Goal: Task Accomplishment & Management: Manage account settings

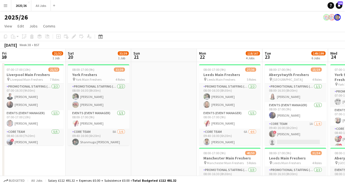
scroll to position [0, 170]
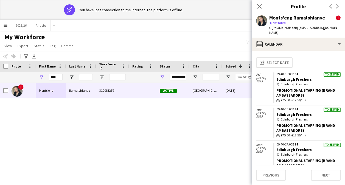
click at [51, 73] on div "****" at bounding box center [56, 77] width 14 height 11
click at [57, 77] on input "****" at bounding box center [56, 77] width 14 height 7
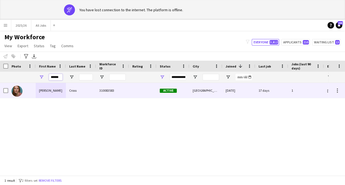
type input "******"
click at [66, 90] on div "Cross" at bounding box center [81, 90] width 30 height 15
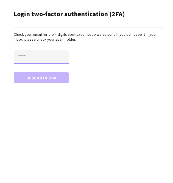
click at [49, 58] on input "text" at bounding box center [41, 57] width 55 height 14
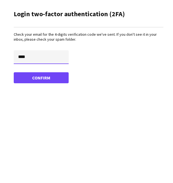
type input "****"
click at [14, 72] on button "Confirm" at bounding box center [41, 77] width 55 height 11
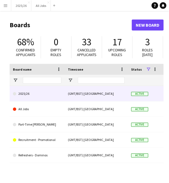
click at [59, 96] on link "2025/26" at bounding box center [37, 93] width 48 height 15
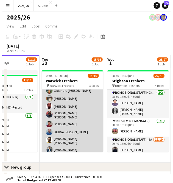
scroll to position [91, 0]
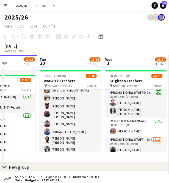
click at [7, 4] on app-icon "Menu" at bounding box center [5, 5] width 4 height 4
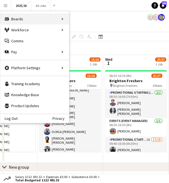
click at [56, 16] on div "Boards Boards" at bounding box center [34, 18] width 69 height 11
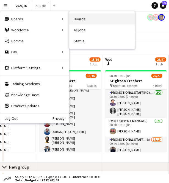
click at [81, 17] on link "Boards" at bounding box center [101, 18] width 65 height 11
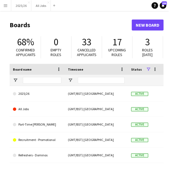
click at [9, 6] on button "Menu" at bounding box center [5, 5] width 11 height 11
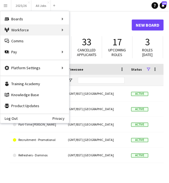
click at [27, 32] on div "Workforce Workforce" at bounding box center [34, 29] width 69 height 11
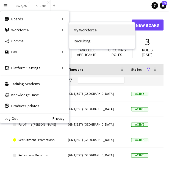
click at [72, 30] on link "My Workforce" at bounding box center [101, 29] width 65 height 11
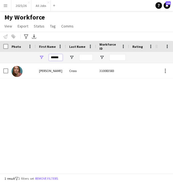
click at [59, 56] on input "******" at bounding box center [56, 57] width 14 height 7
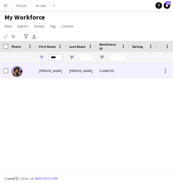
type input "****"
click at [73, 71] on div "[PERSON_NAME]" at bounding box center [81, 70] width 30 height 15
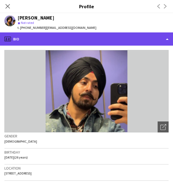
click at [140, 37] on div "profile Bio" at bounding box center [86, 38] width 173 height 13
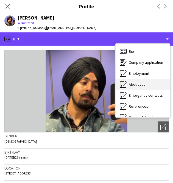
scroll to position [63, 0]
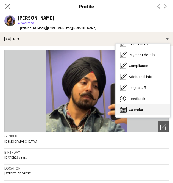
click at [148, 108] on div "Calendar Calendar" at bounding box center [143, 109] width 54 height 11
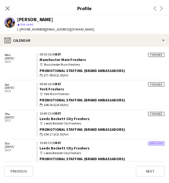
scroll to position [22, 0]
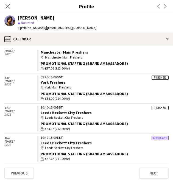
click at [3, 4] on div "Close pop-in" at bounding box center [7, 6] width 15 height 13
click at [9, 5] on icon at bounding box center [7, 6] width 5 height 5
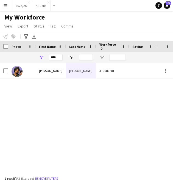
click at [7, 7] on app-icon "Menu" at bounding box center [5, 5] width 4 height 4
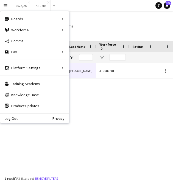
click at [87, 24] on div "My Workforce View Views Default view New view Update view Delete view Edit name…" at bounding box center [86, 22] width 173 height 19
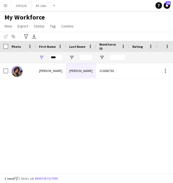
click at [4, 7] on app-icon "Menu" at bounding box center [5, 5] width 4 height 4
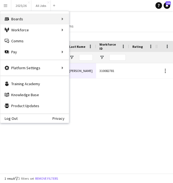
click at [23, 22] on div "Boards Boards" at bounding box center [34, 18] width 69 height 11
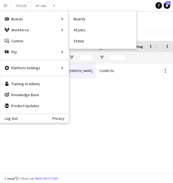
click at [153, 35] on div "Notify workforce Add to tag Select at least one crew to tag him or her. Advance…" at bounding box center [86, 36] width 173 height 9
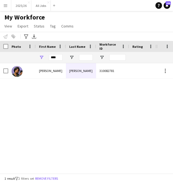
click at [5, 4] on app-icon "Menu" at bounding box center [5, 5] width 4 height 4
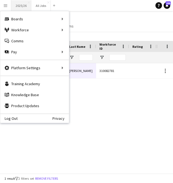
click at [17, 7] on button "2025/26 Close" at bounding box center [21, 5] width 20 height 11
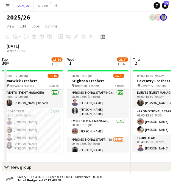
scroll to position [0, 201]
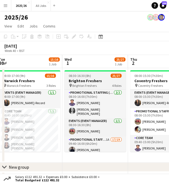
click at [98, 76] on div "08:30-16:30 (8h) 25/27" at bounding box center [95, 76] width 62 height 4
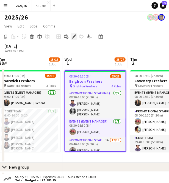
click at [74, 36] on icon at bounding box center [73, 36] width 3 height 3
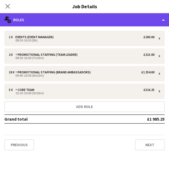
click at [104, 20] on div "multiple-users-add Roles" at bounding box center [84, 19] width 169 height 13
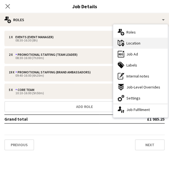
click at [140, 44] on span "Location" at bounding box center [133, 43] width 14 height 5
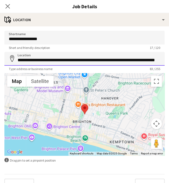
click at [91, 62] on input "**********" at bounding box center [84, 59] width 160 height 14
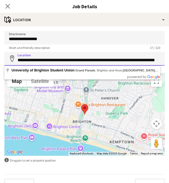
click at [91, 62] on input "**********" at bounding box center [84, 59] width 160 height 14
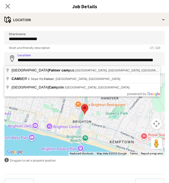
type input "**********"
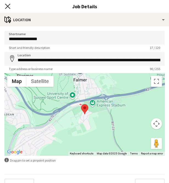
click at [7, 7] on icon "Close pop-in" at bounding box center [7, 6] width 5 height 5
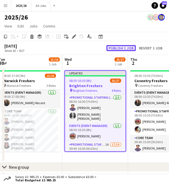
click at [121, 49] on button "Publish 1 job" at bounding box center [120, 48] width 29 height 6
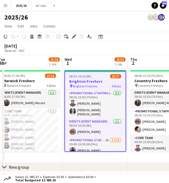
click at [4, 4] on app-icon "Menu" at bounding box center [5, 5] width 4 height 4
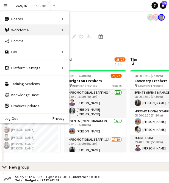
click at [56, 30] on div "Workforce Workforce" at bounding box center [34, 29] width 69 height 11
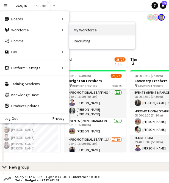
click at [90, 33] on link "My Workforce" at bounding box center [101, 29] width 65 height 11
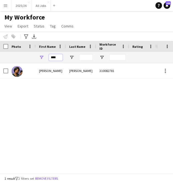
click at [55, 57] on input "****" at bounding box center [56, 57] width 14 height 7
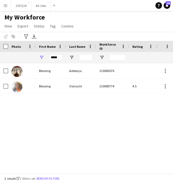
click at [48, 111] on div "[PERSON_NAME] 310083676 Active [GEOGRAPHIC_DATA] Blessing Osinachi 310080774 4.…" at bounding box center [78, 116] width 157 height 106
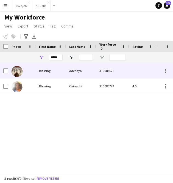
click at [43, 73] on div "Blessing" at bounding box center [51, 70] width 30 height 15
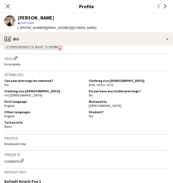
scroll to position [205, 0]
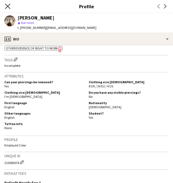
click at [7, 8] on icon "Close pop-in" at bounding box center [7, 6] width 5 height 5
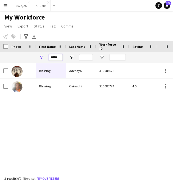
click at [57, 57] on input "*****" at bounding box center [56, 57] width 14 height 7
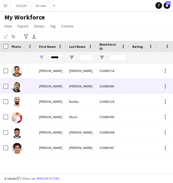
scroll to position [0, 0]
click at [85, 87] on div "[PERSON_NAME]" at bounding box center [81, 86] width 30 height 15
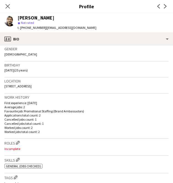
scroll to position [87, 0]
click at [6, 5] on icon "Close pop-in" at bounding box center [7, 6] width 5 height 5
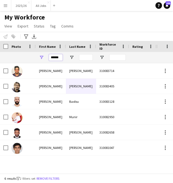
click at [60, 57] on input "******" at bounding box center [56, 57] width 14 height 7
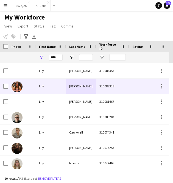
click at [93, 90] on div "[PERSON_NAME]" at bounding box center [81, 86] width 30 height 15
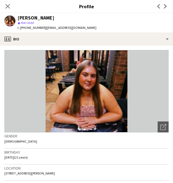
click at [11, 5] on div "Close pop-in" at bounding box center [7, 6] width 15 height 13
click at [8, 5] on icon "Close pop-in" at bounding box center [7, 6] width 5 height 5
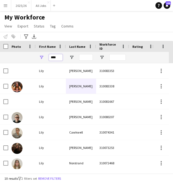
click at [54, 58] on input "****" at bounding box center [56, 57] width 14 height 7
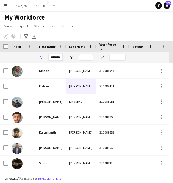
scroll to position [0, 2]
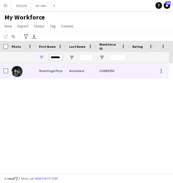
type input "*******"
click at [64, 72] on div "Shanmuga Priya" at bounding box center [51, 70] width 30 height 15
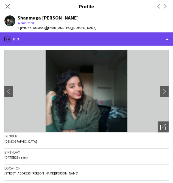
click at [105, 42] on div "profile Bio" at bounding box center [86, 38] width 173 height 13
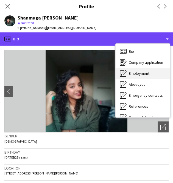
scroll to position [63, 0]
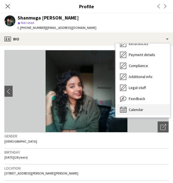
click at [142, 110] on span "Calendar" at bounding box center [136, 109] width 15 height 5
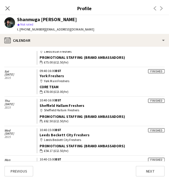
scroll to position [198, 0]
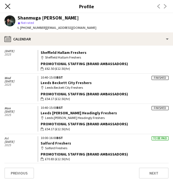
click at [9, 8] on icon at bounding box center [7, 6] width 5 height 5
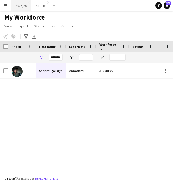
click at [16, 5] on button "2025/26 Close" at bounding box center [21, 5] width 20 height 11
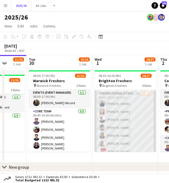
scroll to position [48, 0]
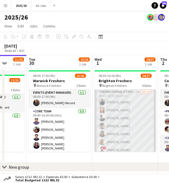
click at [131, 127] on app-card-role "Promotional Staffing (Brand Ambassadors) 1A 16/19 09:40-16:00 (6h20m) [PERSON_N…" at bounding box center [125, 170] width 62 height 162
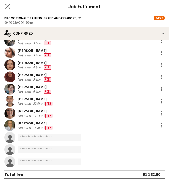
scroll to position [117, 0]
click at [7, 2] on div "Close pop-in" at bounding box center [7, 6] width 15 height 13
click at [8, 5] on icon "Close pop-in" at bounding box center [7, 6] width 5 height 5
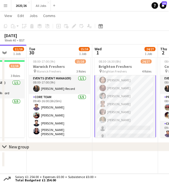
scroll to position [197, 0]
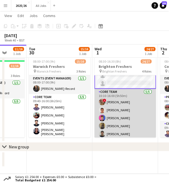
click at [121, 121] on app-card-role "Core Team [DATE] 10:10-16:00 (5h50m) ! [PERSON_NAME] [PERSON_NAME] [PERSON_NAME…" at bounding box center [125, 114] width 62 height 51
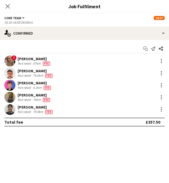
scroll to position [196, 0]
click at [162, 97] on div at bounding box center [161, 97] width 7 height 7
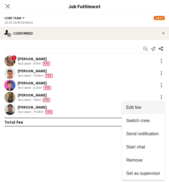
click at [141, 104] on button "Edit fee" at bounding box center [143, 107] width 43 height 13
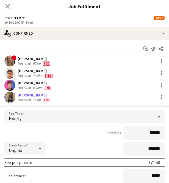
click at [35, 147] on div at bounding box center [40, 148] width 11 height 11
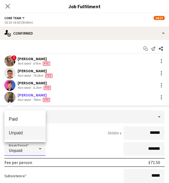
click at [73, 138] on div at bounding box center [84, 91] width 169 height 183
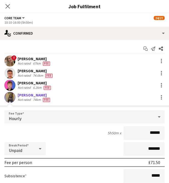
click at [79, 114] on div "Hourly" at bounding box center [78, 116] width 149 height 13
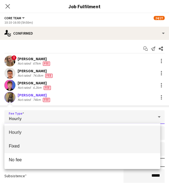
click at [77, 148] on span "Fixed" at bounding box center [82, 145] width 147 height 5
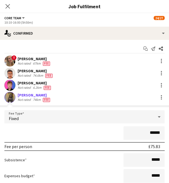
click at [153, 130] on input "******" at bounding box center [143, 133] width 41 height 14
type input "******"
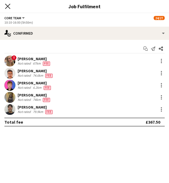
click at [7, 6] on icon "Close pop-in" at bounding box center [7, 6] width 5 height 5
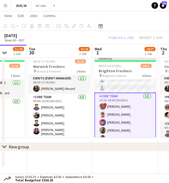
click at [123, 37] on div "Publish 1 job Revert 1 job" at bounding box center [135, 38] width 67 height 6
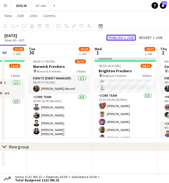
click at [123, 37] on button "Publish 1 job" at bounding box center [120, 38] width 29 height 6
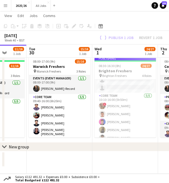
scroll to position [196, 0]
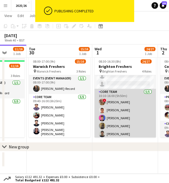
drag, startPoint x: 123, startPoint y: 37, endPoint x: 104, endPoint y: 112, distance: 77.6
click at [104, 112] on app-calendar "Copy Paste Paste Ctrl+V Paste with crew Ctrl+Shift+V Paste linked Job [GEOGRAPH…" at bounding box center [84, 91] width 169 height 166
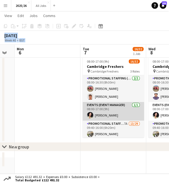
scroll to position [42, 0]
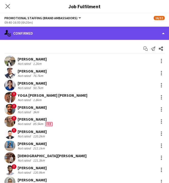
click at [140, 34] on div "single-neutral-actions-check-2 Confirmed" at bounding box center [84, 33] width 169 height 13
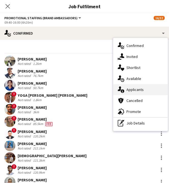
click at [142, 88] on span "Applicants" at bounding box center [134, 89] width 17 height 5
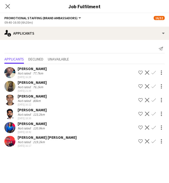
click at [154, 86] on app-icon "Confirm" at bounding box center [153, 86] width 4 height 4
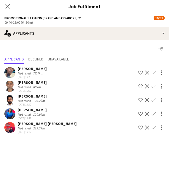
click at [155, 87] on app-icon "Confirm" at bounding box center [153, 86] width 4 height 4
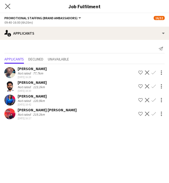
click at [6, 3] on app-icon "Close pop-in" at bounding box center [8, 6] width 8 height 8
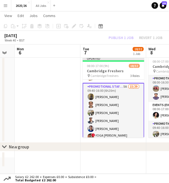
click at [116, 38] on div "Publish 1 job Revert 1 job" at bounding box center [135, 38] width 67 height 6
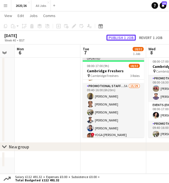
click at [116, 38] on button "Publish 1 job" at bounding box center [120, 38] width 29 height 6
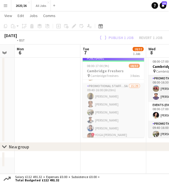
scroll to position [0, 230]
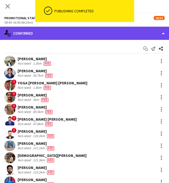
click at [138, 32] on div "single-neutral-actions-check-2 Confirmed" at bounding box center [84, 33] width 169 height 13
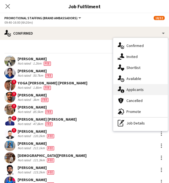
click at [140, 92] on div "single-neutral-actions-information Applicants" at bounding box center [140, 89] width 54 height 11
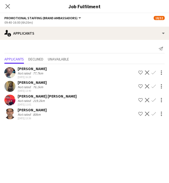
click at [155, 86] on app-icon "Confirm" at bounding box center [153, 86] width 4 height 4
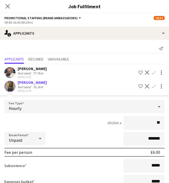
type input "***"
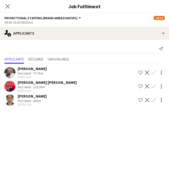
click at [155, 99] on app-icon "Confirm" at bounding box center [153, 100] width 4 height 4
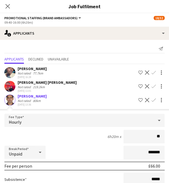
type input "***"
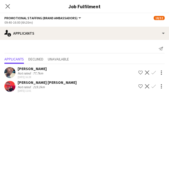
click at [7, 10] on div "Close pop-in" at bounding box center [7, 6] width 15 height 13
click at [7, 7] on icon "Close pop-in" at bounding box center [7, 6] width 5 height 5
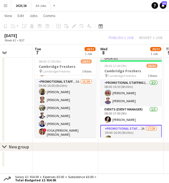
click at [122, 35] on div "Publish 1 job Revert 1 job" at bounding box center [135, 38] width 67 height 6
click at [122, 35] on button "Publish 1 job" at bounding box center [120, 38] width 29 height 6
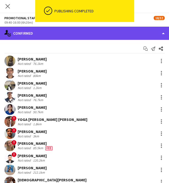
click at [139, 33] on div "single-neutral-actions-check-2 Confirmed" at bounding box center [84, 33] width 169 height 13
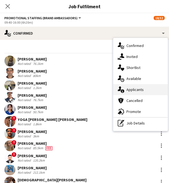
click at [145, 92] on div "single-neutral-actions-information Applicants" at bounding box center [140, 89] width 54 height 11
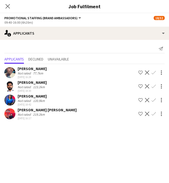
click at [155, 71] on app-icon "Confirm" at bounding box center [153, 72] width 4 height 4
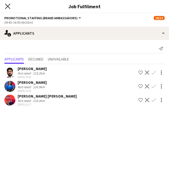
click at [10, 6] on icon "Close pop-in" at bounding box center [7, 6] width 5 height 5
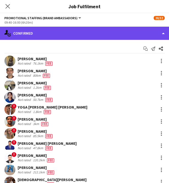
click at [129, 30] on div "single-neutral-actions-check-2 Confirmed" at bounding box center [84, 33] width 169 height 13
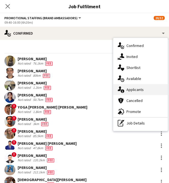
click at [144, 90] on div "single-neutral-actions-information Applicants" at bounding box center [140, 89] width 54 height 11
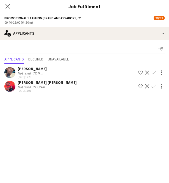
click at [155, 73] on app-icon "Confirm" at bounding box center [153, 72] width 4 height 4
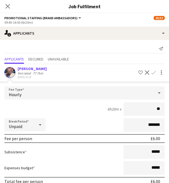
type input "***"
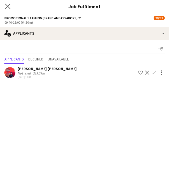
click at [5, 5] on app-icon "Close pop-in" at bounding box center [8, 6] width 8 height 8
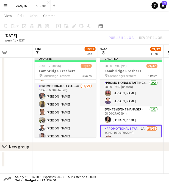
click at [127, 37] on div "Publish 1 job Revert 1 job" at bounding box center [135, 38] width 67 height 6
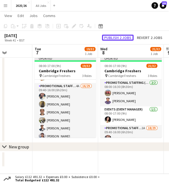
click at [127, 37] on button "Publish 2 jobs" at bounding box center [118, 38] width 32 height 6
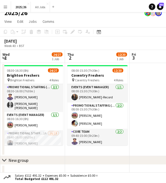
scroll to position [0, 131]
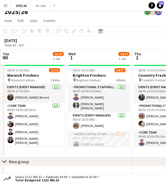
click at [2, 6] on button "Menu" at bounding box center [5, 5] width 11 height 11
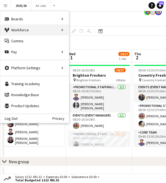
click at [63, 28] on div "Workforce Workforce" at bounding box center [34, 29] width 69 height 11
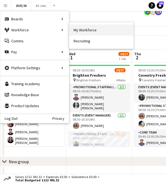
click at [84, 31] on link "My Workforce" at bounding box center [101, 29] width 64 height 11
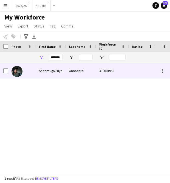
click at [99, 67] on div "310081950" at bounding box center [112, 70] width 33 height 15
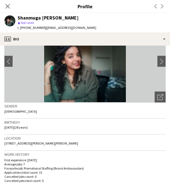
scroll to position [30, 0]
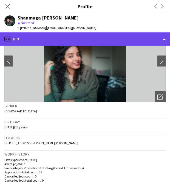
click at [115, 39] on div "profile Bio" at bounding box center [85, 38] width 170 height 13
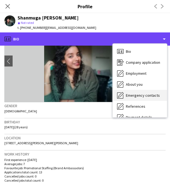
scroll to position [63, 0]
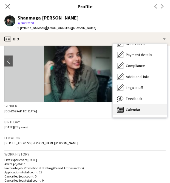
click at [132, 106] on div "Calendar Calendar" at bounding box center [140, 109] width 54 height 11
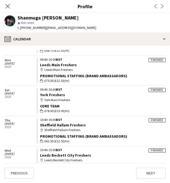
scroll to position [198, 0]
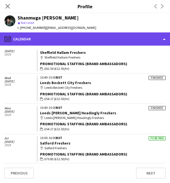
click at [156, 40] on div "calendar-full Calendar" at bounding box center [85, 38] width 170 height 13
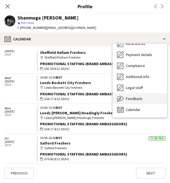
click at [146, 97] on div "Feedback Feedback" at bounding box center [140, 98] width 54 height 11
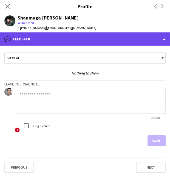
click at [118, 38] on div "bubble-pencil Feedback" at bounding box center [85, 38] width 170 height 13
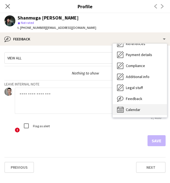
click at [134, 110] on span "Calendar" at bounding box center [133, 109] width 15 height 5
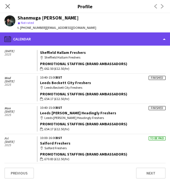
click at [108, 41] on div "calendar-full Calendar" at bounding box center [85, 38] width 170 height 13
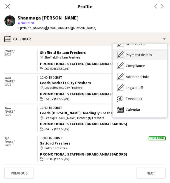
click at [136, 54] on span "Payment details" at bounding box center [139, 54] width 26 height 5
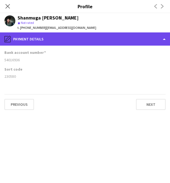
click at [129, 38] on div "pencil4 Payment details" at bounding box center [85, 38] width 170 height 13
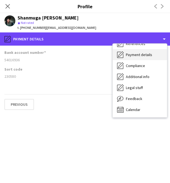
scroll to position [0, 0]
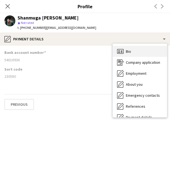
click at [143, 52] on div "Bio Bio" at bounding box center [140, 51] width 54 height 11
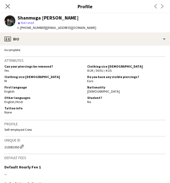
scroll to position [170, 0]
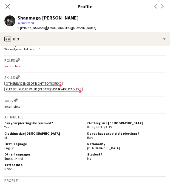
click at [38, 82] on span "Other evidence of Right to Work" at bounding box center [32, 83] width 52 height 4
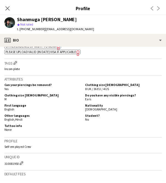
scroll to position [217, 0]
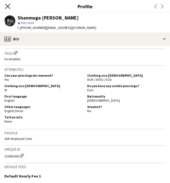
click at [5, 6] on icon "Close pop-in" at bounding box center [7, 6] width 5 height 5
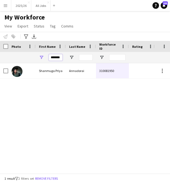
click at [57, 57] on input "*******" at bounding box center [56, 57] width 14 height 7
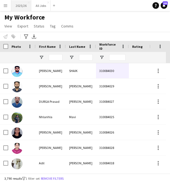
click at [23, 7] on button "2025/26 Close" at bounding box center [21, 5] width 20 height 11
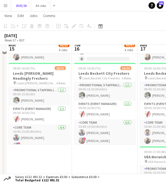
scroll to position [260, 0]
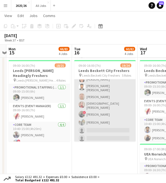
click at [100, 114] on app-card-role "Promotional Staffing (Brand Ambassadors) 5A [DATE] 10:40-15:00 (4h20m) [PERSON_…" at bounding box center [105, 100] width 62 height 133
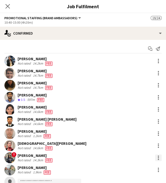
click at [158, 160] on div at bounding box center [158, 159] width 1 height 1
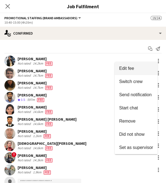
click at [141, 67] on span "Edit fee" at bounding box center [136, 68] width 34 height 5
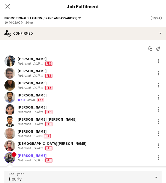
scroll to position [82, 0]
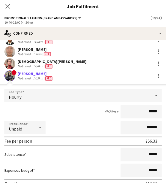
type input "******"
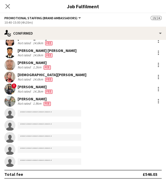
scroll to position [69, 0]
click at [9, 7] on icon "Close pop-in" at bounding box center [7, 6] width 5 height 5
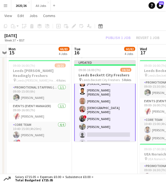
click at [119, 38] on div "Publish 1 job Revert 1 job" at bounding box center [132, 38] width 67 height 6
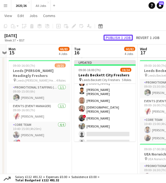
scroll to position [143, 0]
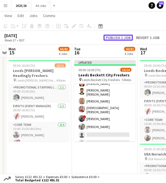
click at [119, 38] on button "Publish 1 job" at bounding box center [118, 38] width 29 height 6
